Goal: Obtain resource: Download file/media

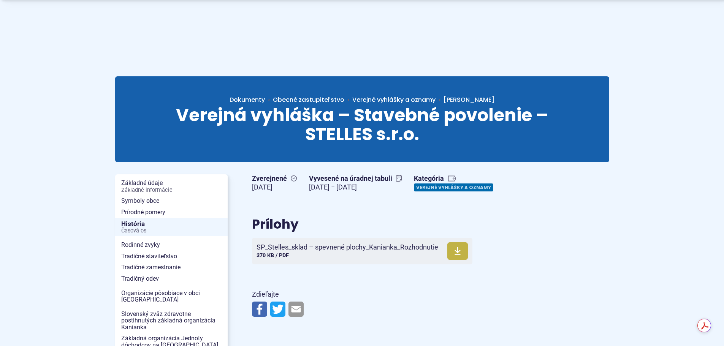
scroll to position [38, 0]
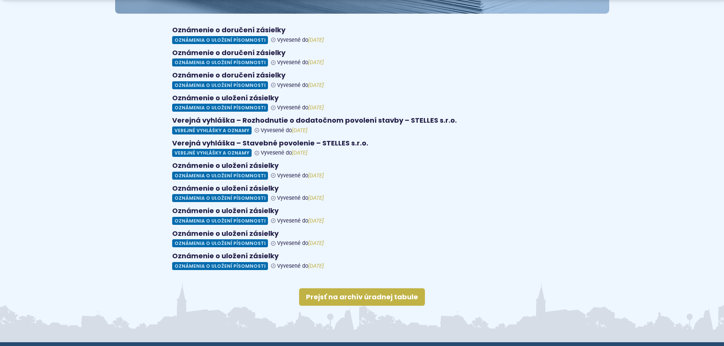
scroll to position [190, 0]
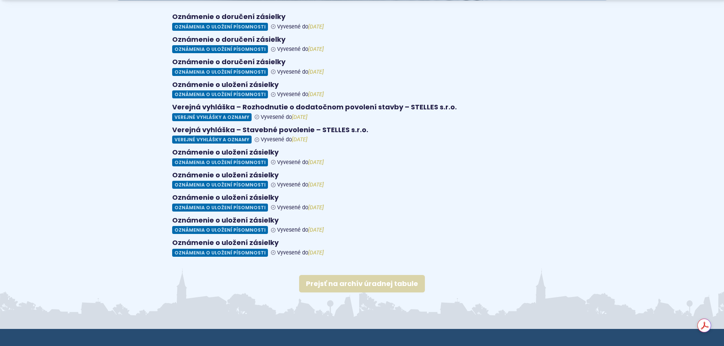
click at [366, 276] on link "Prejsť na archív úradnej tabule" at bounding box center [362, 283] width 126 height 17
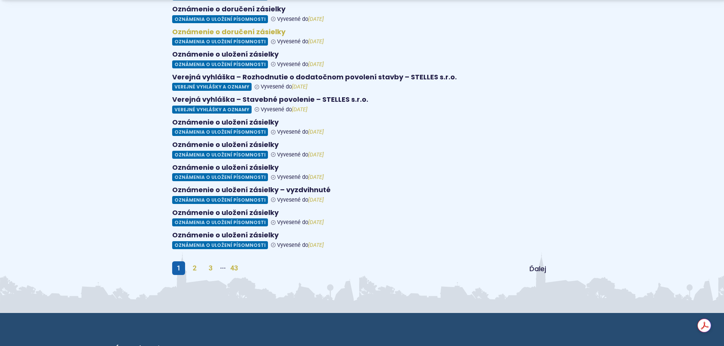
scroll to position [304, 0]
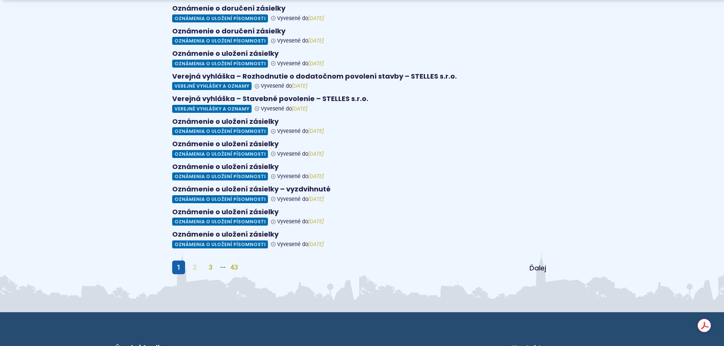
click at [193, 261] on link "2" at bounding box center [194, 268] width 13 height 14
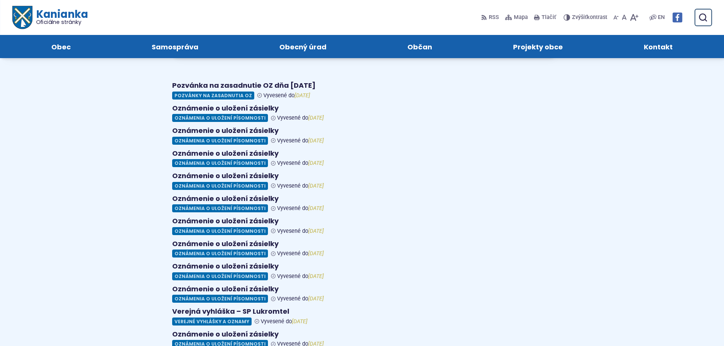
scroll to position [190, 0]
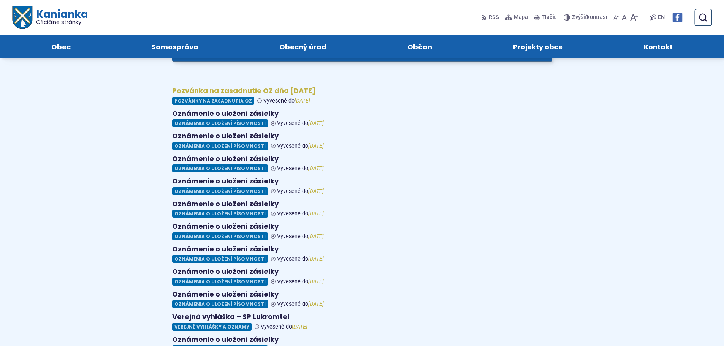
click at [279, 87] on figure at bounding box center [362, 96] width 380 height 18
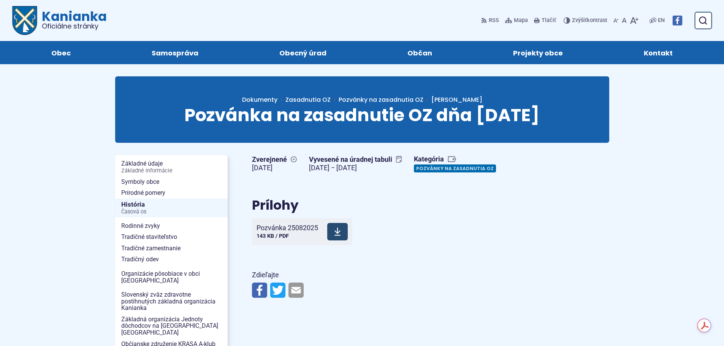
click at [339, 233] on icon at bounding box center [337, 231] width 7 height 9
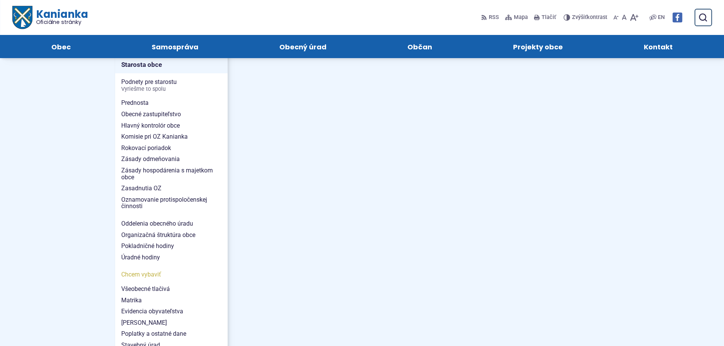
scroll to position [456, 0]
